Goal: Task Accomplishment & Management: Complete application form

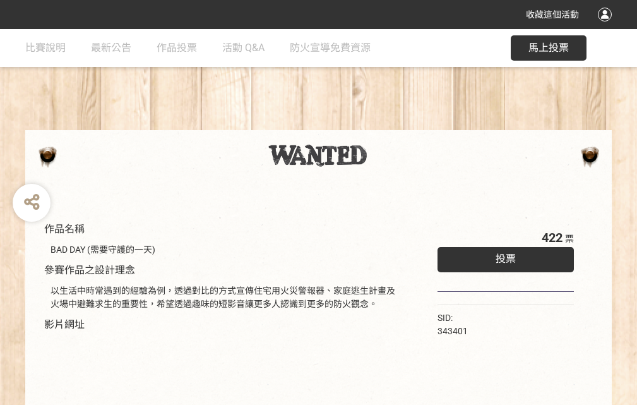
click at [607, 27] on div "收藏這個活動" at bounding box center [318, 14] width 637 height 29
click at [395, 124] on div "作品名稱 BAD DAY (需要守護的一天) 參賽作品之設計理念 以生活中時常遇到的經驗為例，透過對比的方式宣傳住宅用火災警報器、家庭逃生計畫及火場中避難求生…" at bounding box center [318, 294] width 637 height 531
click at [503, 256] on span "投票" at bounding box center [506, 259] width 20 height 12
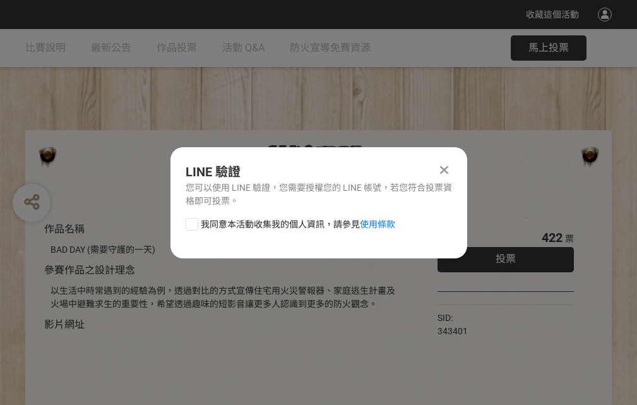
click at [191, 222] on div at bounding box center [192, 224] width 13 height 13
checkbox input "true"
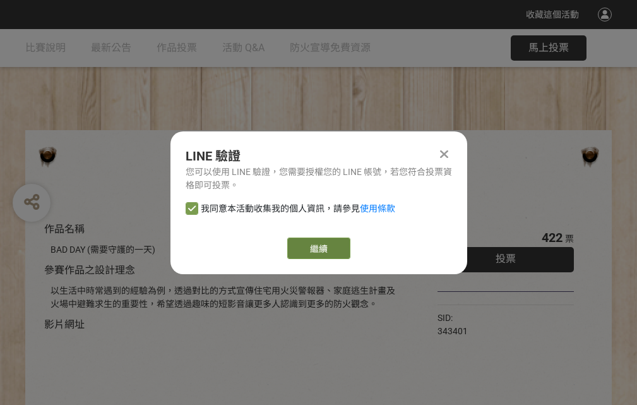
click at [318, 248] on link "繼續" at bounding box center [318, 247] width 63 height 21
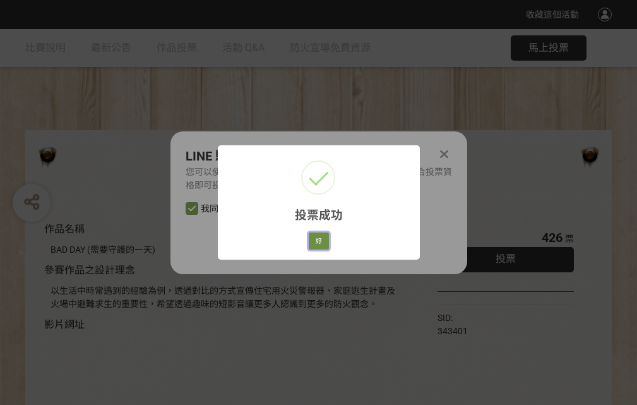
click at [315, 239] on button "好" at bounding box center [319, 241] width 20 height 18
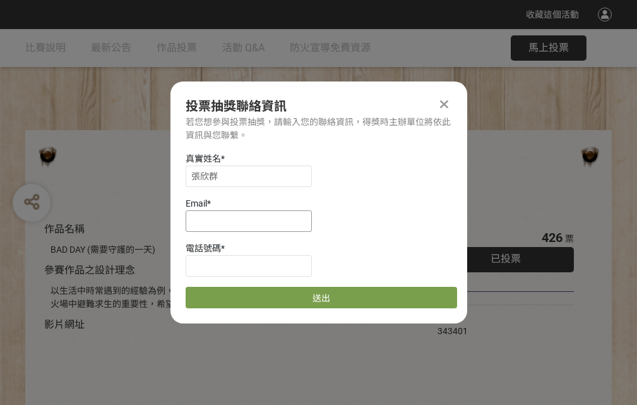
click at [253, 220] on input at bounding box center [249, 220] width 126 height 21
type input "[EMAIL_ADDRESS][DOMAIN_NAME]"
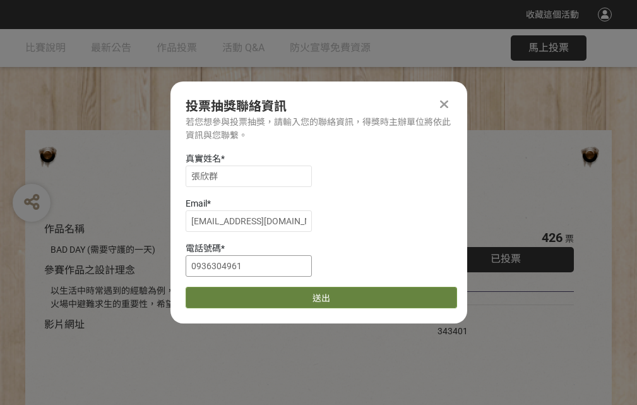
type input "0936304961"
click at [222, 293] on button "送出" at bounding box center [321, 297] width 271 height 21
